Goal: Information Seeking & Learning: Learn about a topic

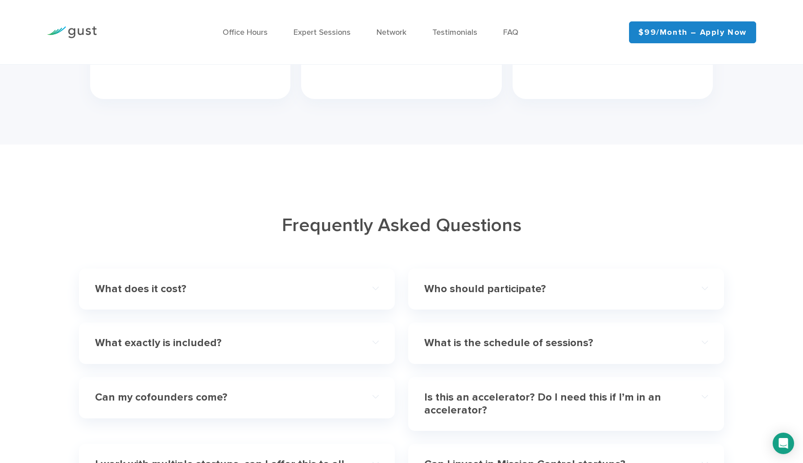
scroll to position [2514, 0]
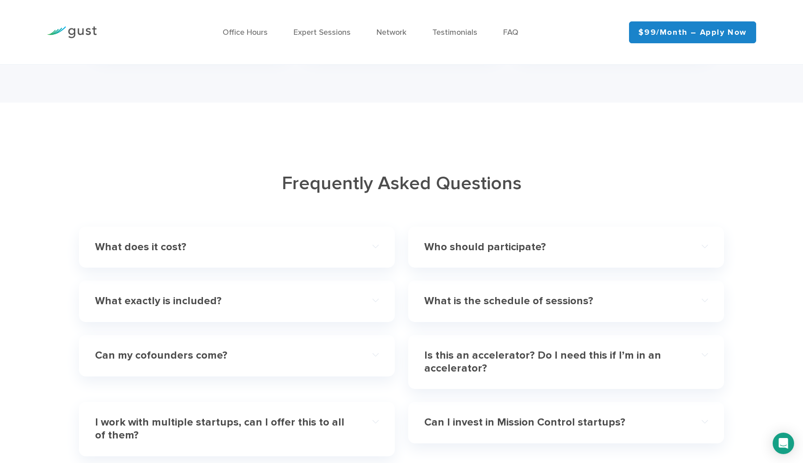
click at [291, 241] on div "What does it cost?" at bounding box center [237, 247] width 284 height 27
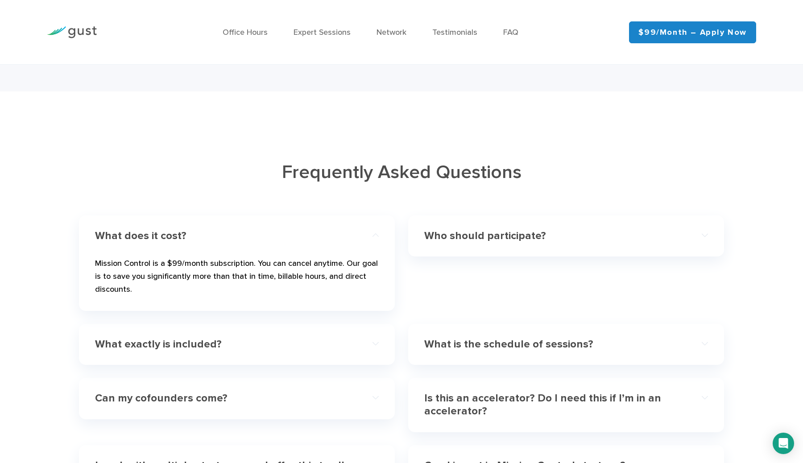
scroll to position [2529, 0]
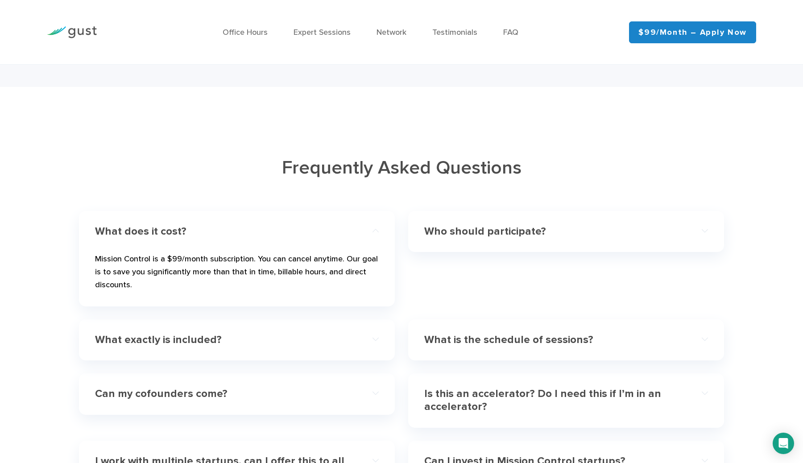
click at [456, 220] on div "Who should participate? The program and its benefits are primarily geared towar…" at bounding box center [566, 232] width 316 height 42
click at [444, 226] on div "Who should participate?" at bounding box center [566, 231] width 284 height 27
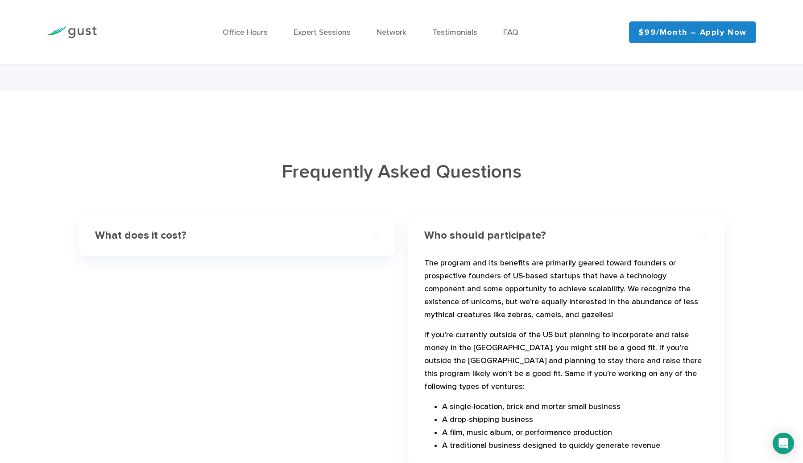
scroll to position [1998, 0]
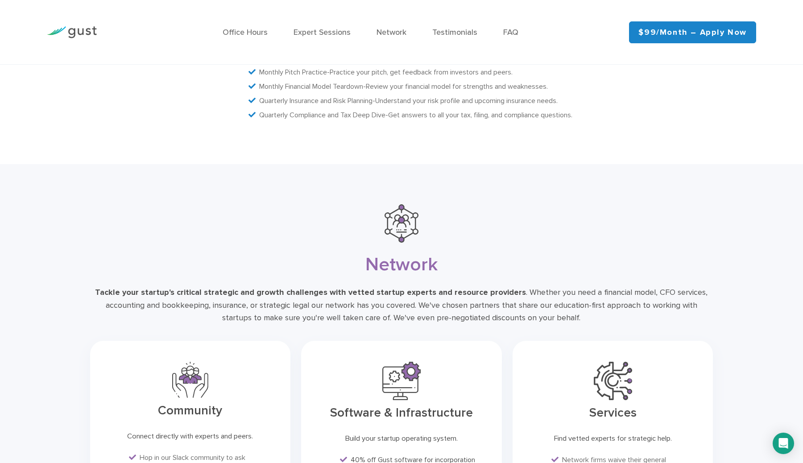
click at [290, 33] on ul "Office Hours Expert Sessions Network Testimonials FAQ" at bounding box center [370, 32] width 490 height 12
click at [309, 31] on link "Expert Sessions" at bounding box center [322, 32] width 57 height 9
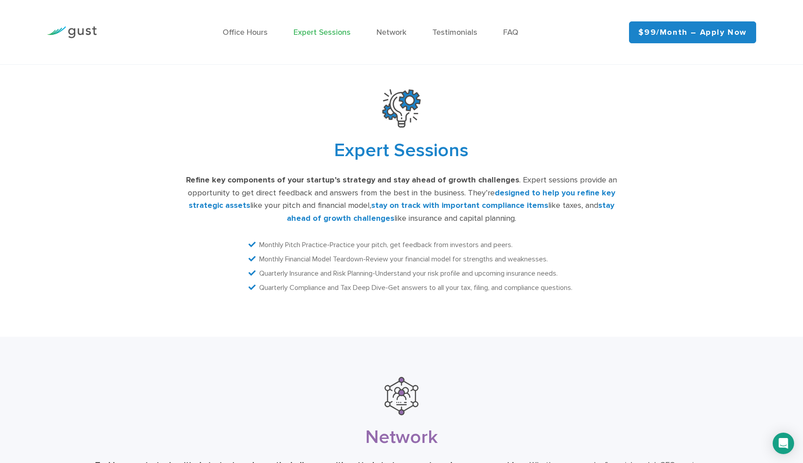
scroll to position [1810, 0]
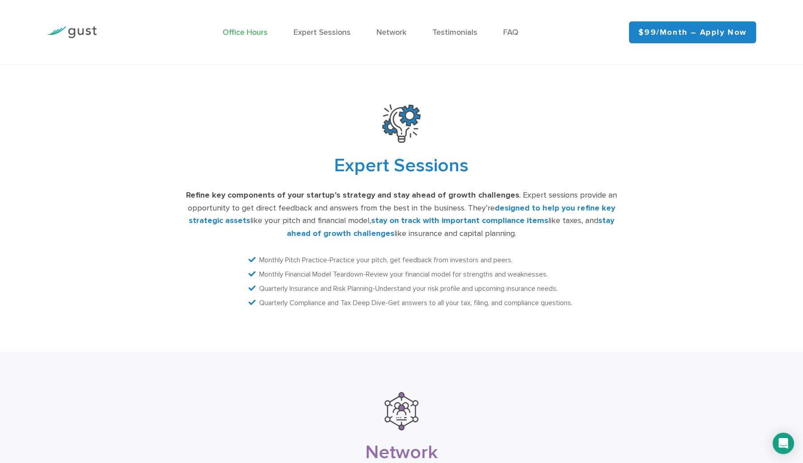
click at [236, 35] on link "Office Hours" at bounding box center [245, 32] width 45 height 9
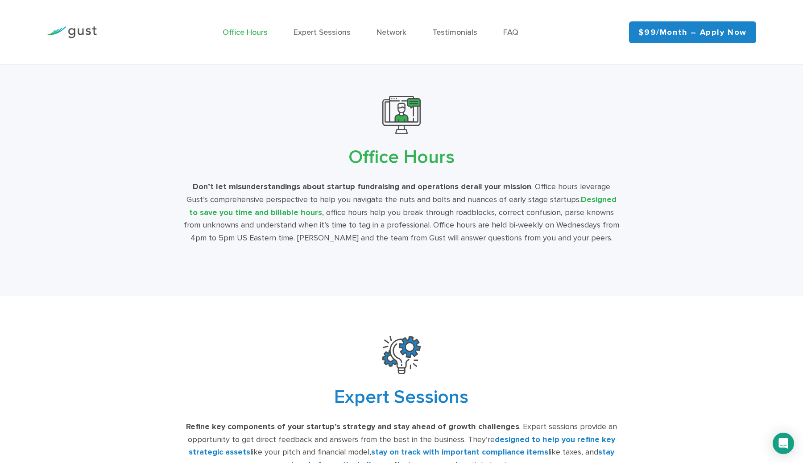
scroll to position [1570, 0]
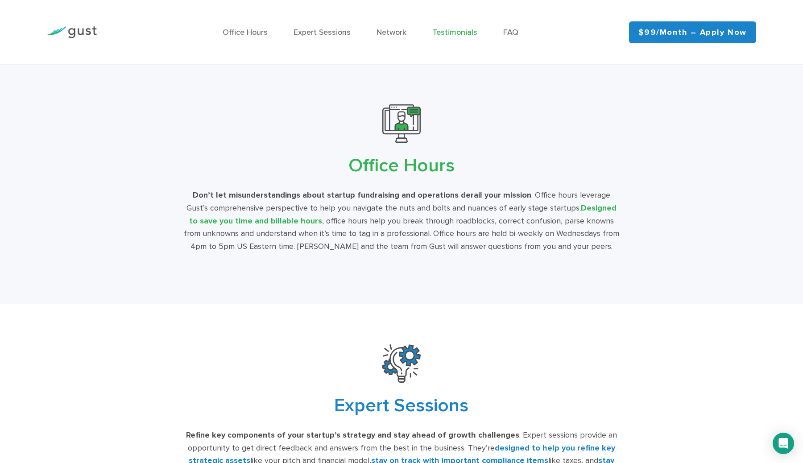
click at [439, 30] on link "Testimonials" at bounding box center [454, 32] width 45 height 9
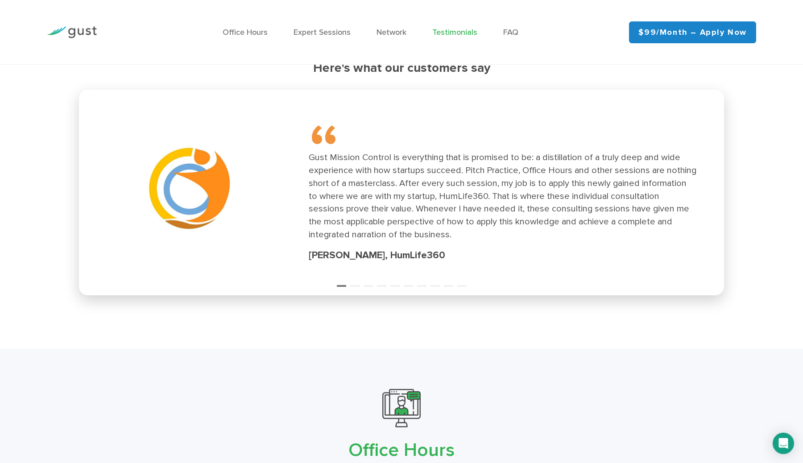
scroll to position [1282, 0]
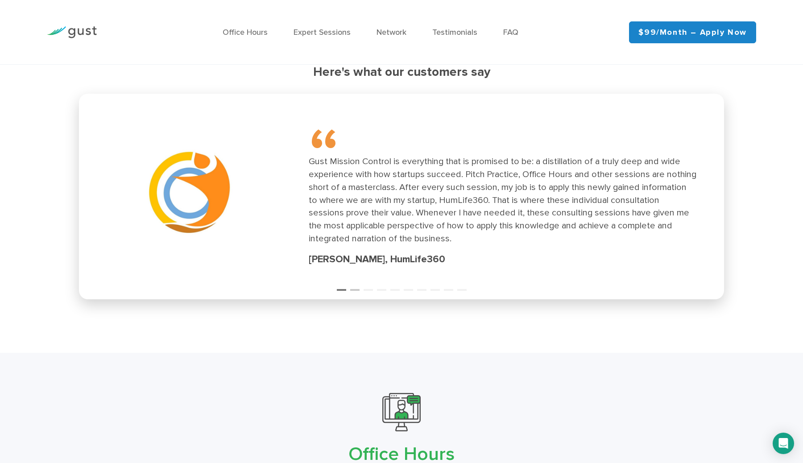
click at [351, 289] on button "2" at bounding box center [354, 286] width 9 height 9
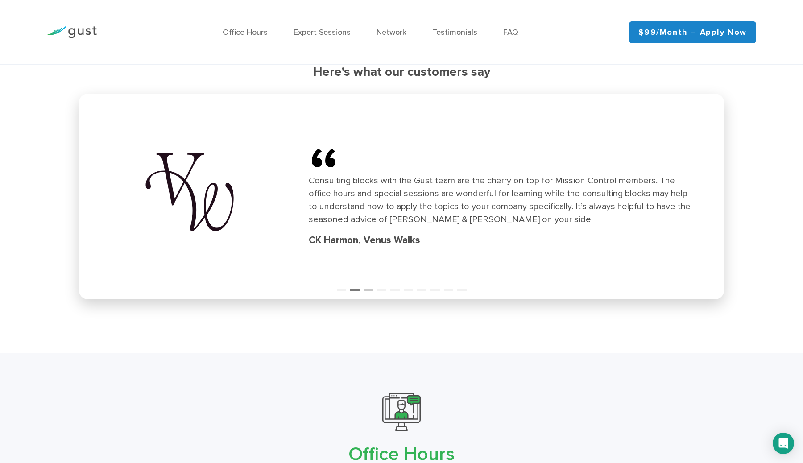
click at [371, 285] on button "3" at bounding box center [368, 286] width 9 height 9
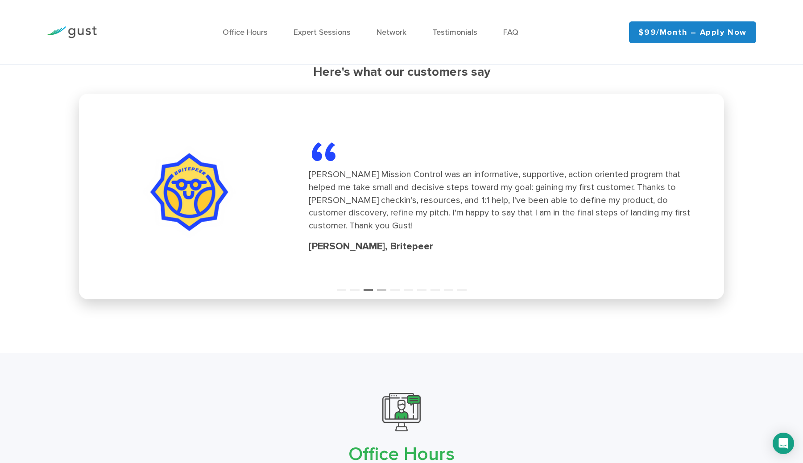
click at [384, 285] on button "4" at bounding box center [381, 286] width 9 height 9
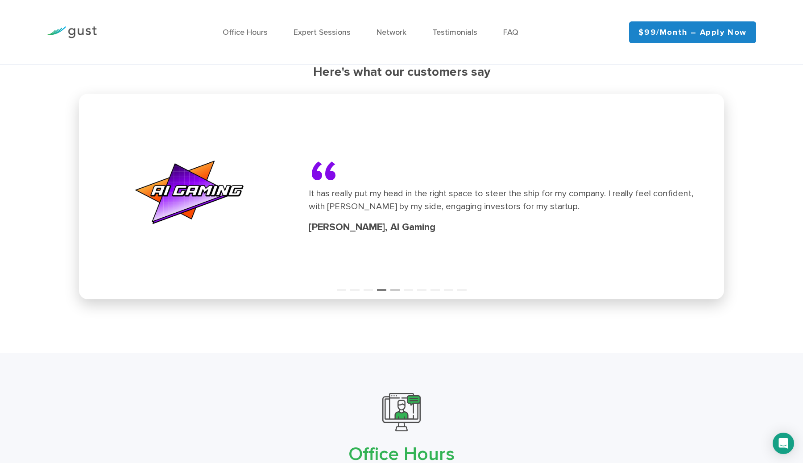
click at [396, 283] on button "5" at bounding box center [394, 286] width 9 height 9
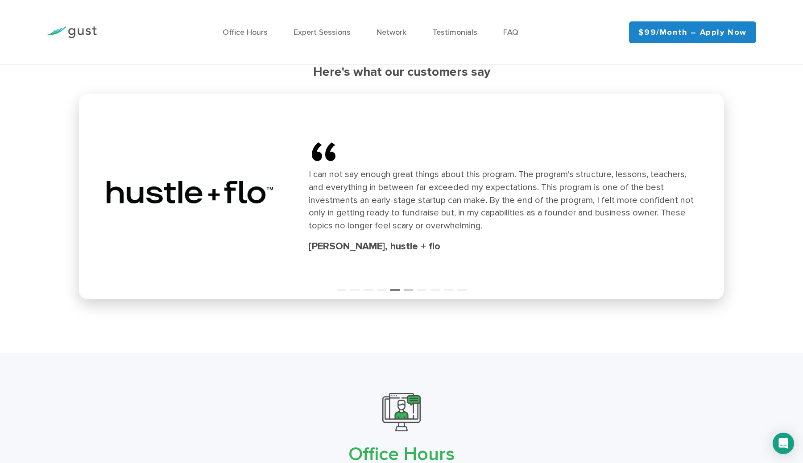
click at [407, 288] on button "6" at bounding box center [408, 286] width 9 height 9
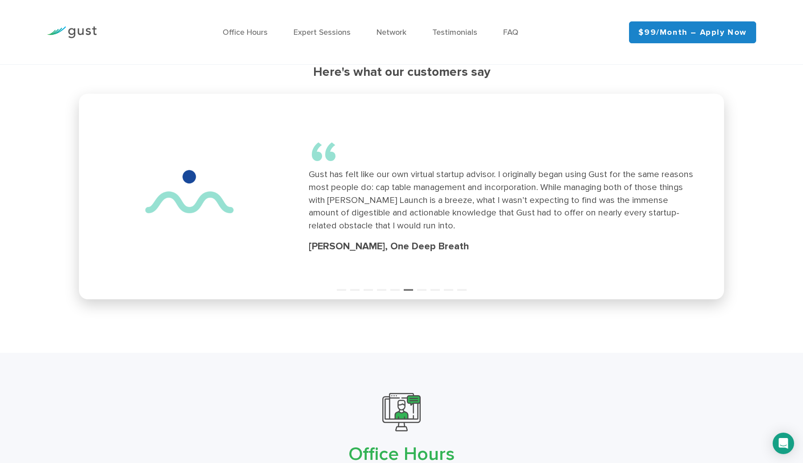
click at [414, 289] on ul "1 2 3 4 5 6 7 8 9 10" at bounding box center [401, 284] width 645 height 12
click at [420, 287] on button "7" at bounding box center [421, 286] width 9 height 9
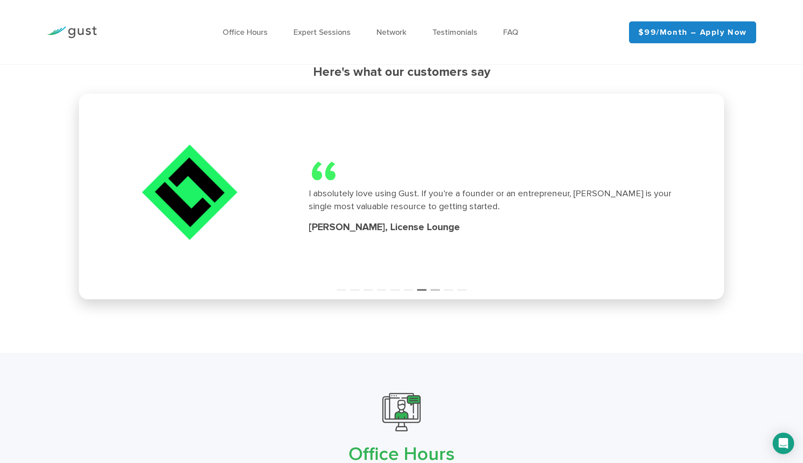
click at [431, 290] on button "8" at bounding box center [435, 286] width 9 height 9
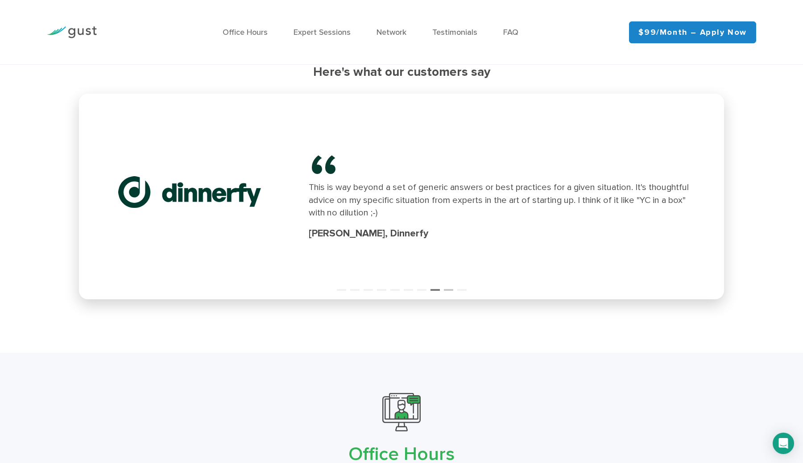
click at [445, 288] on button "9" at bounding box center [448, 286] width 9 height 9
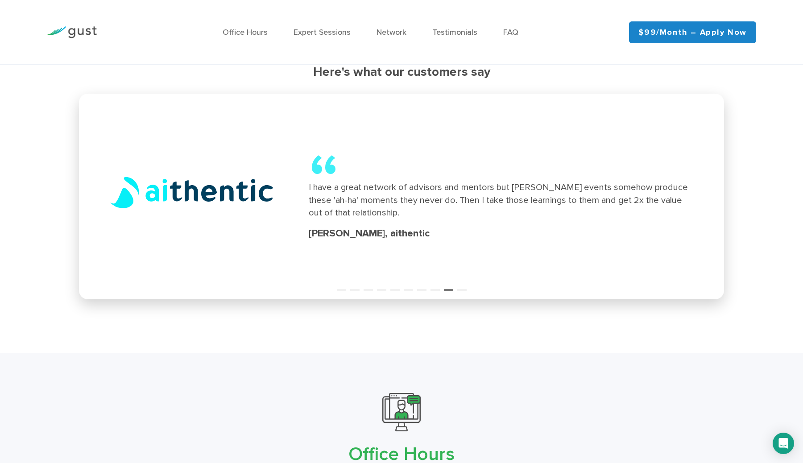
click at [450, 288] on button "9" at bounding box center [448, 286] width 9 height 9
click at [455, 288] on ul "1 2 3 4 5 6 7 8 9 10" at bounding box center [401, 284] width 645 height 12
click at [457, 288] on button "10" at bounding box center [461, 286] width 9 height 9
